Goal: Find specific page/section

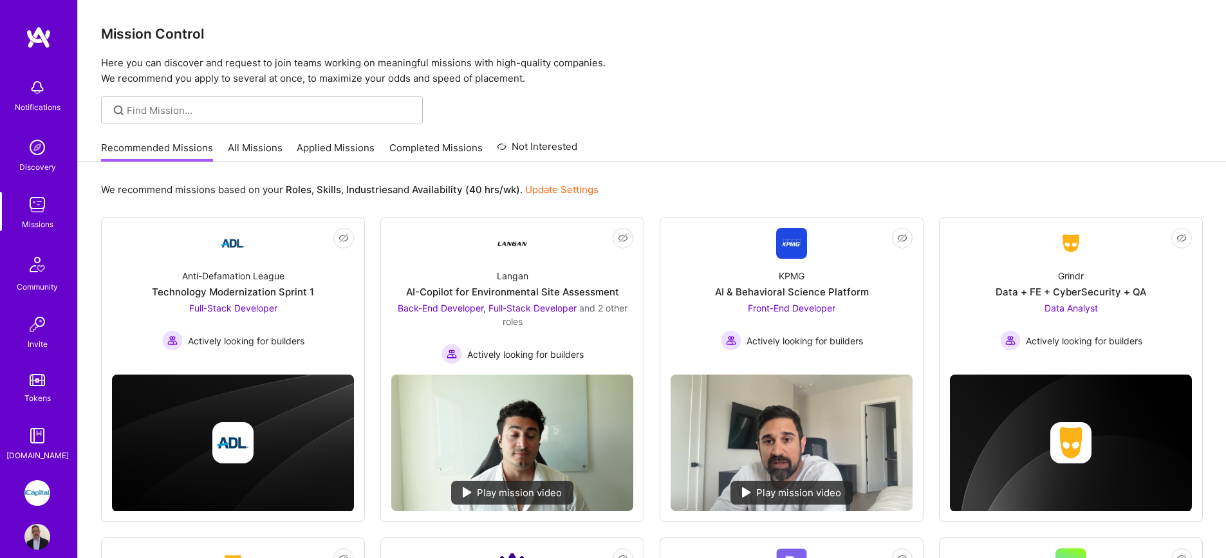
click at [352, 147] on link "Applied Missions" at bounding box center [336, 151] width 78 height 21
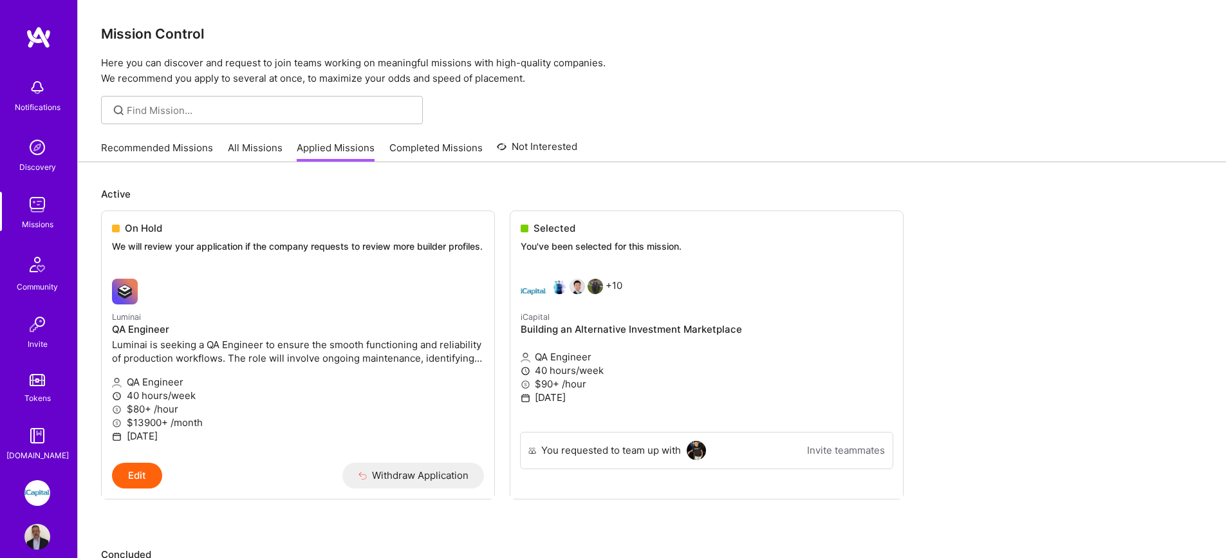
click at [251, 145] on link "All Missions" at bounding box center [255, 151] width 55 height 21
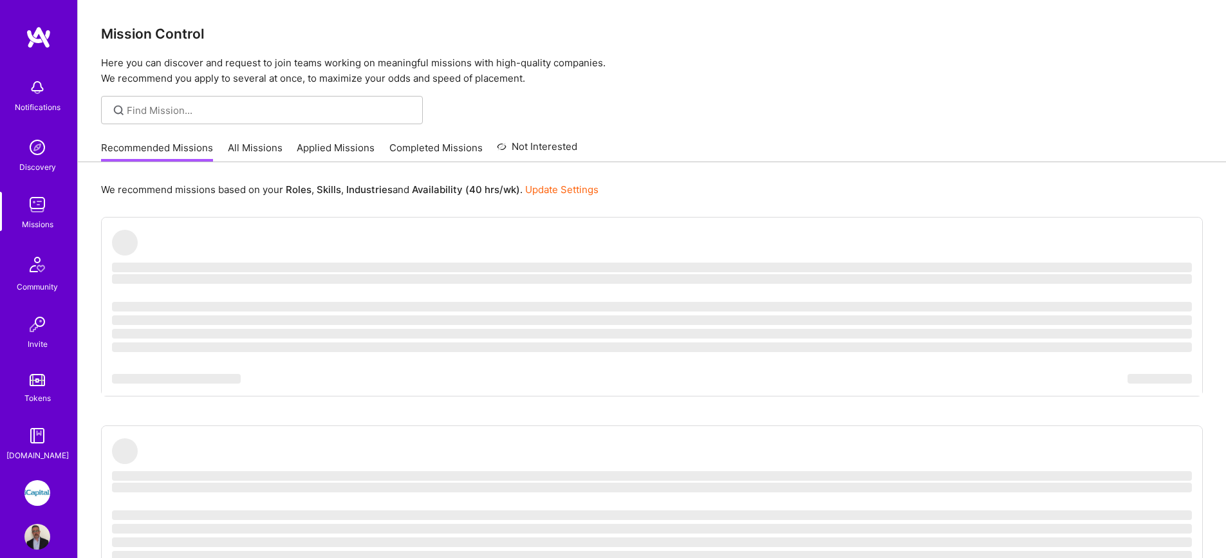
click at [263, 149] on link "All Missions" at bounding box center [255, 151] width 55 height 21
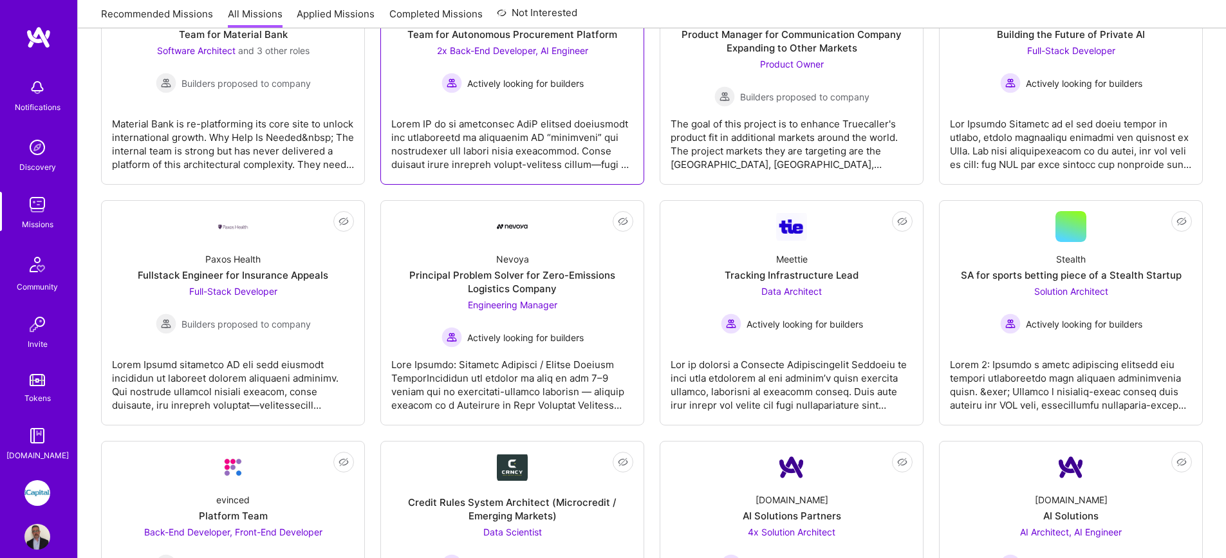
scroll to position [1820, 0]
